Goal: Task Accomplishment & Management: Manage account settings

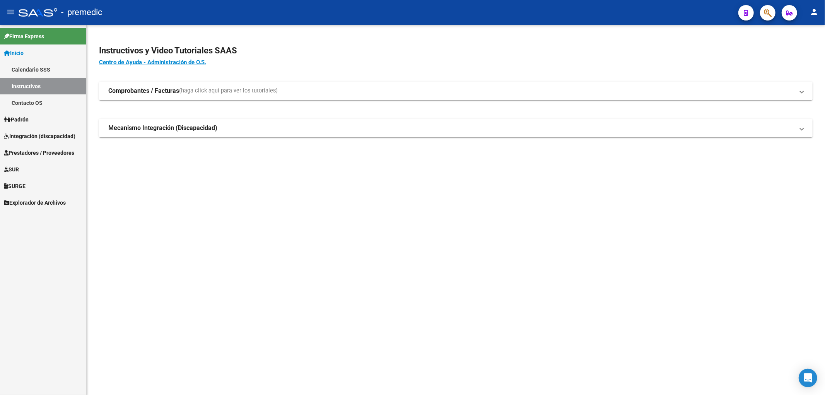
click at [29, 69] on link "Calendario SSS" at bounding box center [43, 69] width 86 height 17
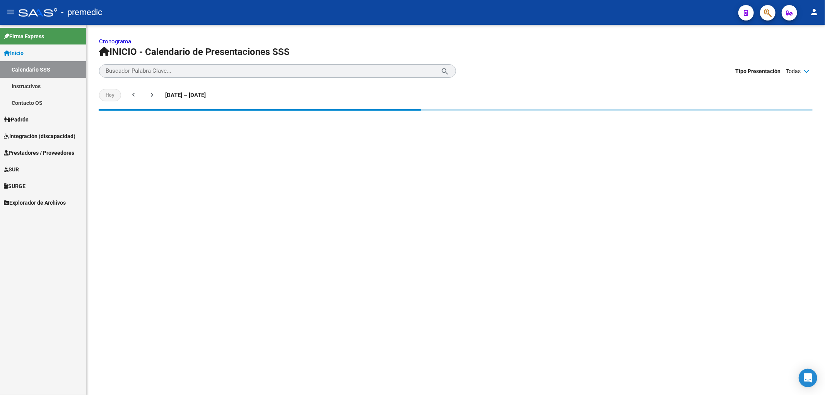
click at [24, 53] on span "Inicio" at bounding box center [14, 53] width 20 height 9
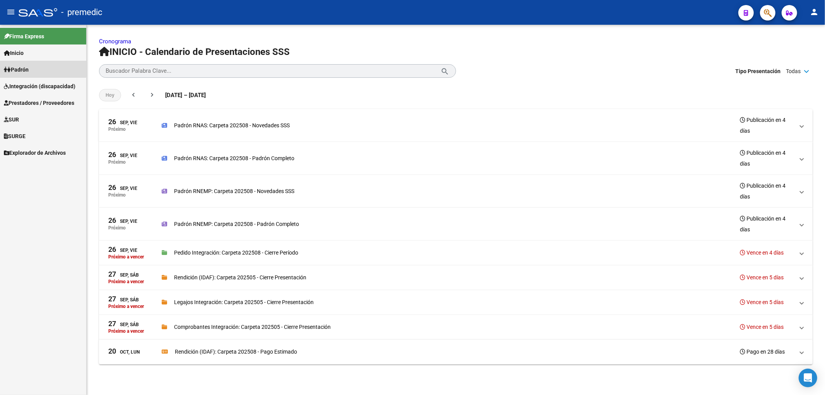
click at [28, 67] on span "Padrón" at bounding box center [16, 69] width 25 height 9
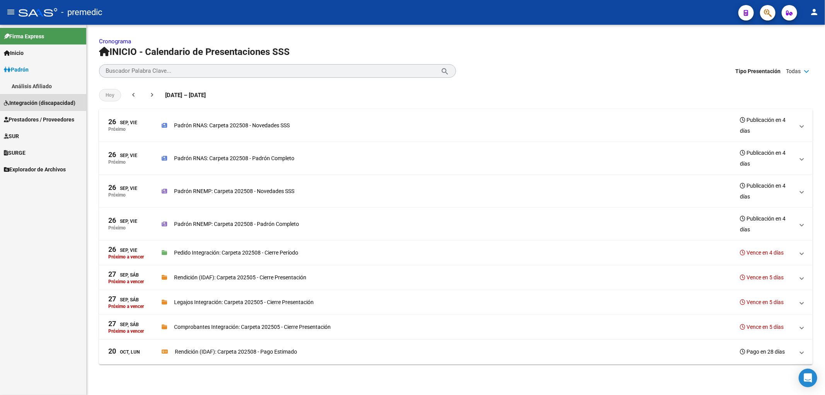
click at [31, 100] on span "Integración (discapacidad)" at bounding box center [40, 103] width 72 height 9
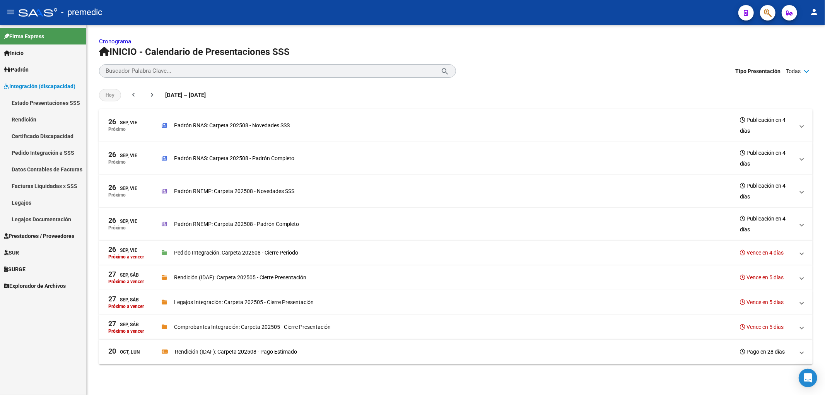
click at [29, 110] on link "Estado Presentaciones SSS" at bounding box center [43, 102] width 86 height 17
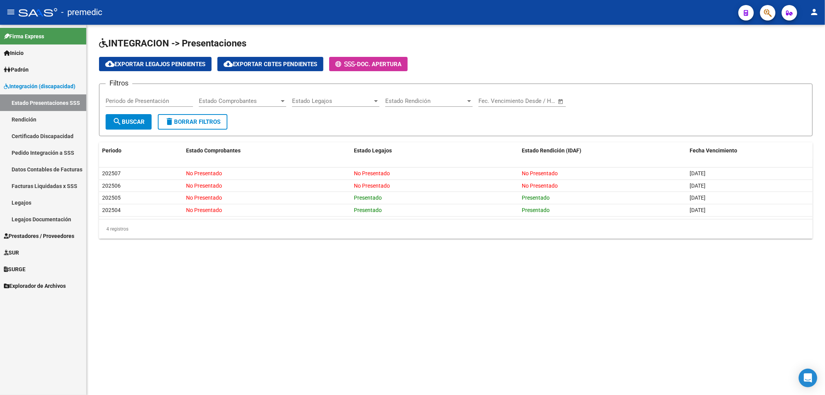
click at [32, 234] on span "Prestadores / Proveedores" at bounding box center [39, 236] width 70 height 9
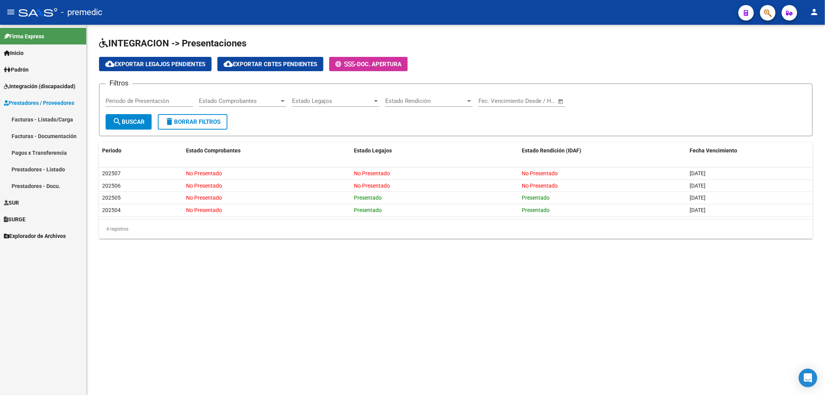
click at [36, 116] on link "Facturas - Listado/Carga" at bounding box center [43, 119] width 86 height 17
